Goal: Transaction & Acquisition: Obtain resource

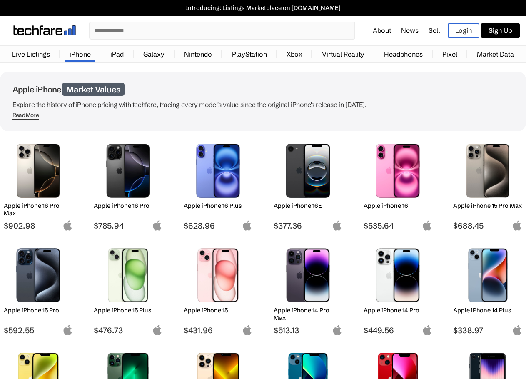
click at [29, 275] on img at bounding box center [38, 275] width 56 height 54
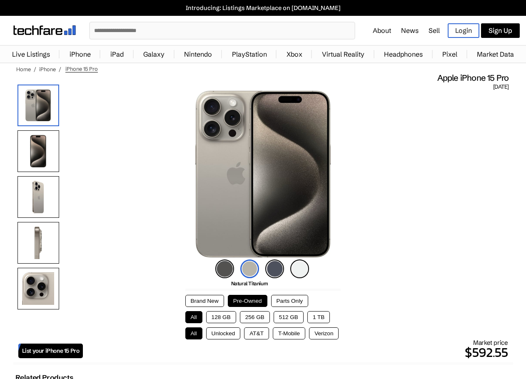
click at [260, 316] on button "256 GB" at bounding box center [255, 317] width 30 height 12
click at [220, 333] on button "Unlocked" at bounding box center [223, 333] width 35 height 12
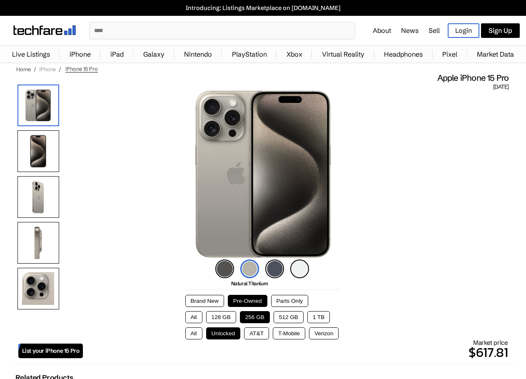
click at [45, 70] on link "iPhone" at bounding box center [47, 69] width 17 height 7
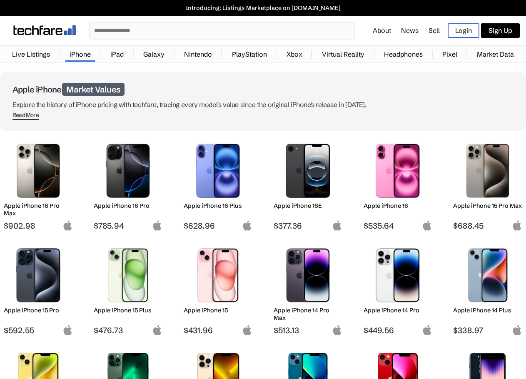
click at [397, 274] on img at bounding box center [397, 275] width 56 height 54
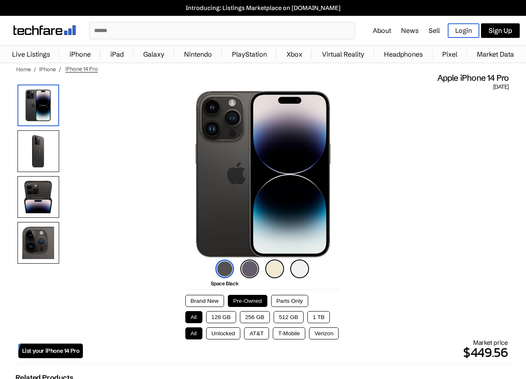
click at [221, 334] on button "Unlocked" at bounding box center [223, 333] width 35 height 12
click at [226, 317] on button "128 GB" at bounding box center [221, 317] width 30 height 12
